Goal: Task Accomplishment & Management: Manage account settings

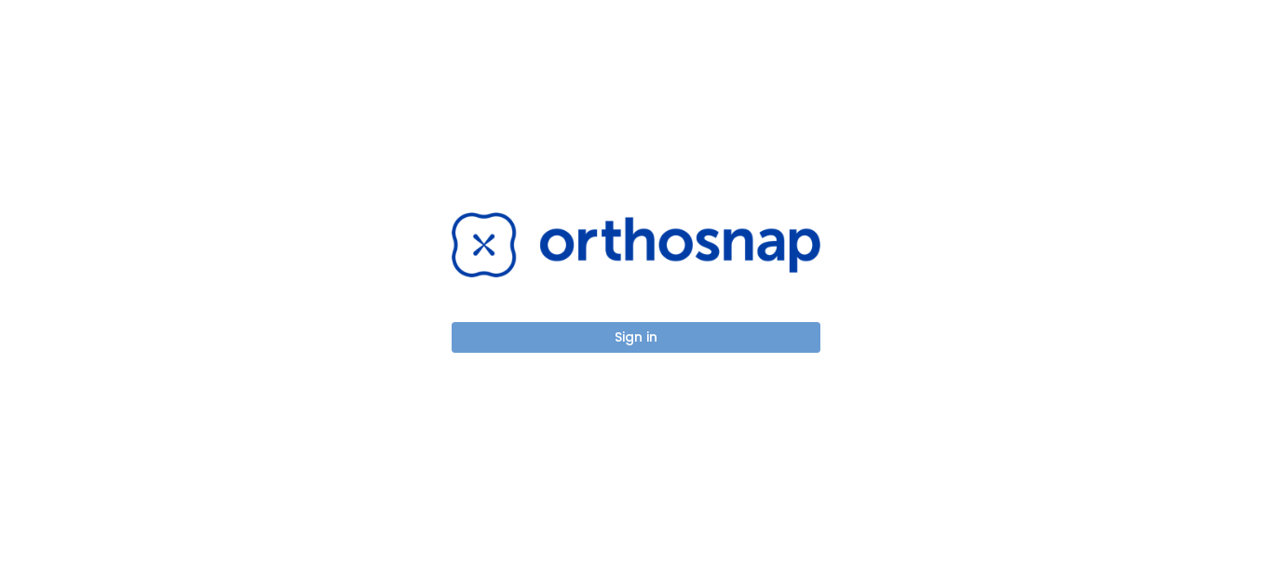
click at [560, 343] on button "Sign in" at bounding box center [636, 337] width 369 height 31
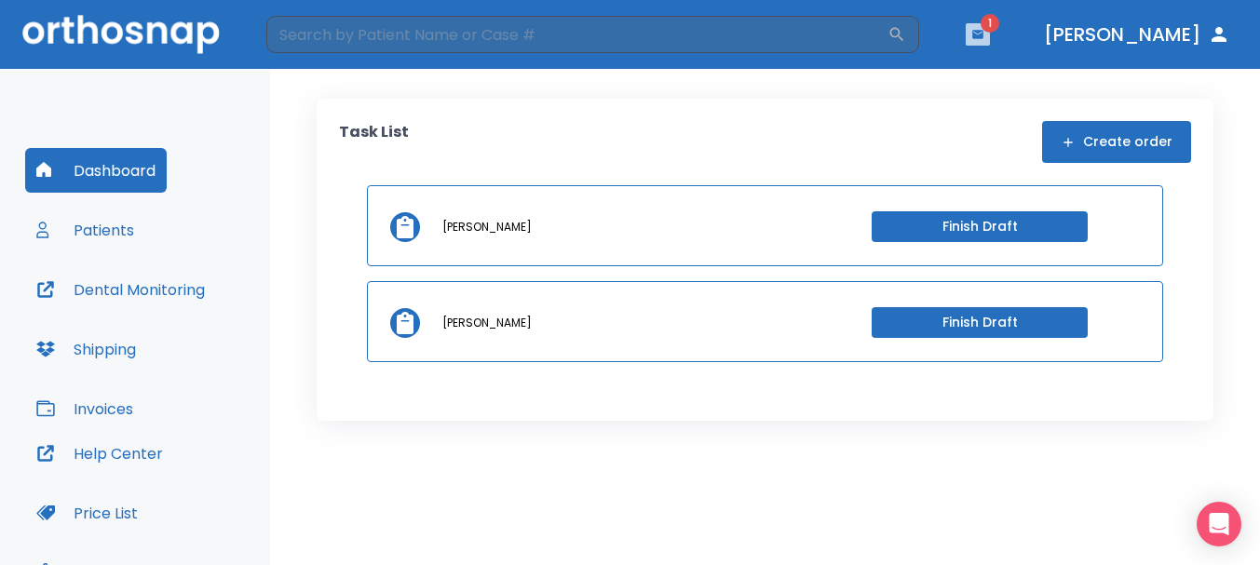
click at [984, 32] on icon "button" at bounding box center [977, 34] width 13 height 13
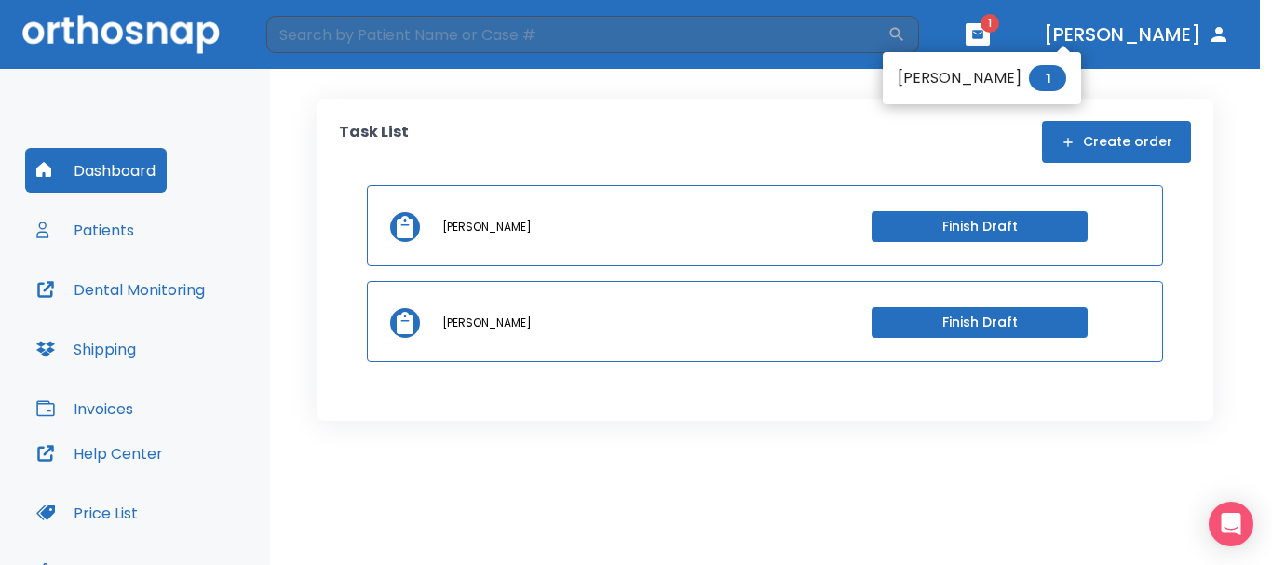
click at [974, 84] on li "[PERSON_NAME] 1" at bounding box center [982, 78] width 198 height 37
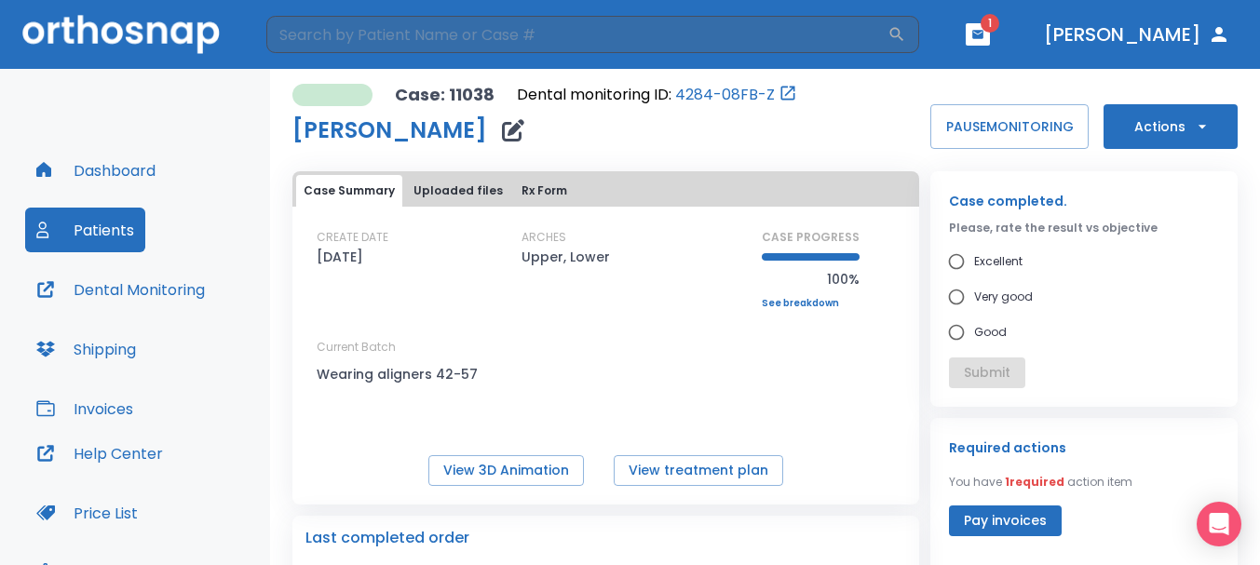
click at [983, 34] on icon "button" at bounding box center [977, 34] width 11 height 8
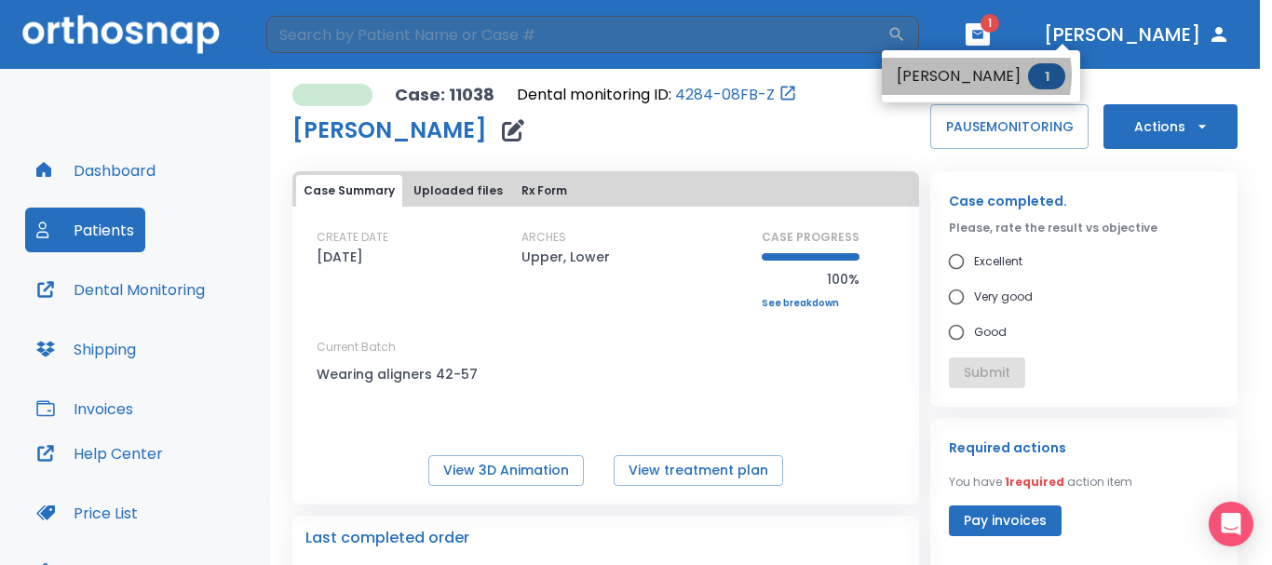
click at [975, 74] on li "[PERSON_NAME] 1" at bounding box center [981, 76] width 198 height 37
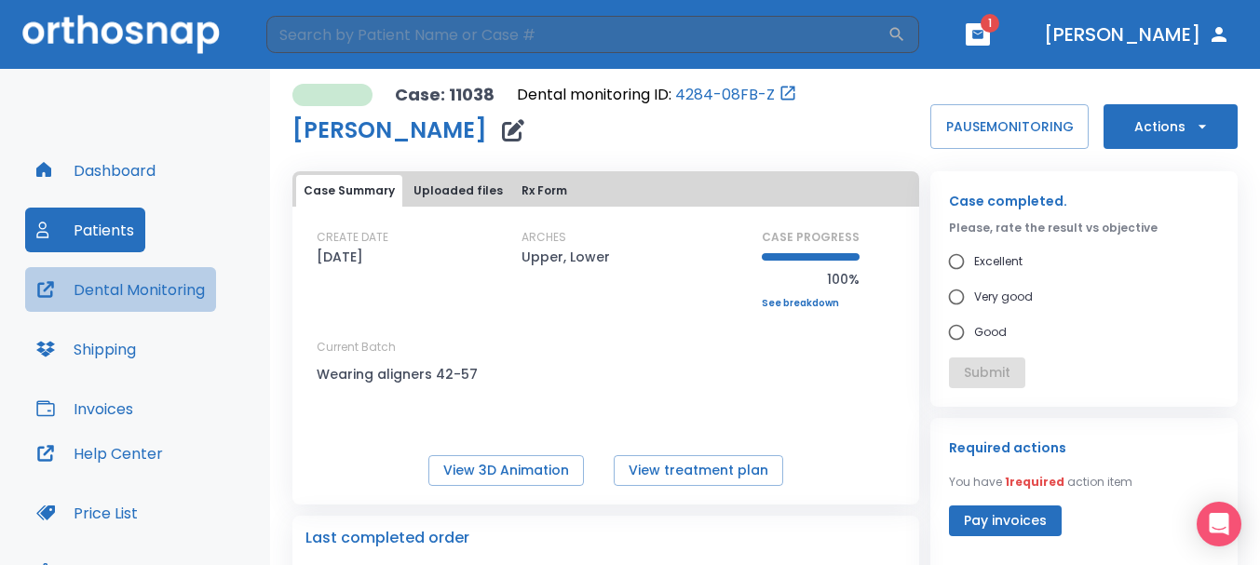
click at [143, 295] on button "Dental Monitoring" at bounding box center [120, 289] width 191 height 45
